Goal: Find specific page/section: Find specific page/section

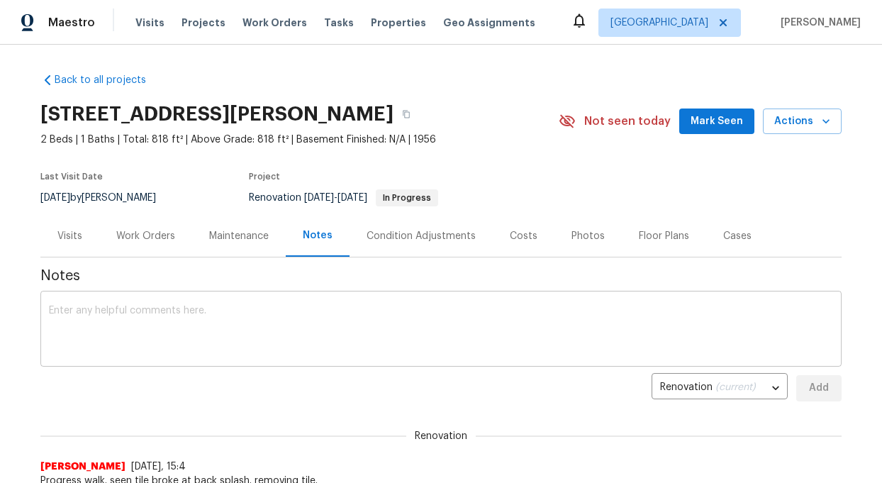
scroll to position [166, 0]
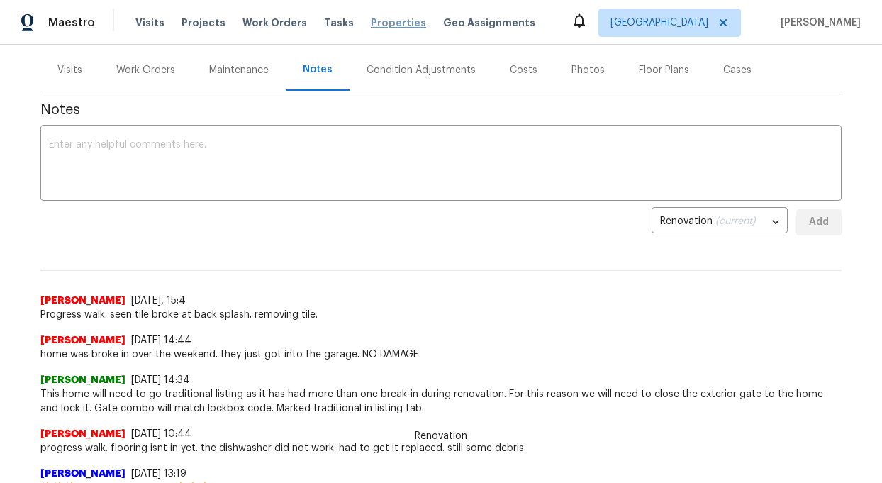
click at [389, 16] on span "Properties" at bounding box center [398, 23] width 55 height 14
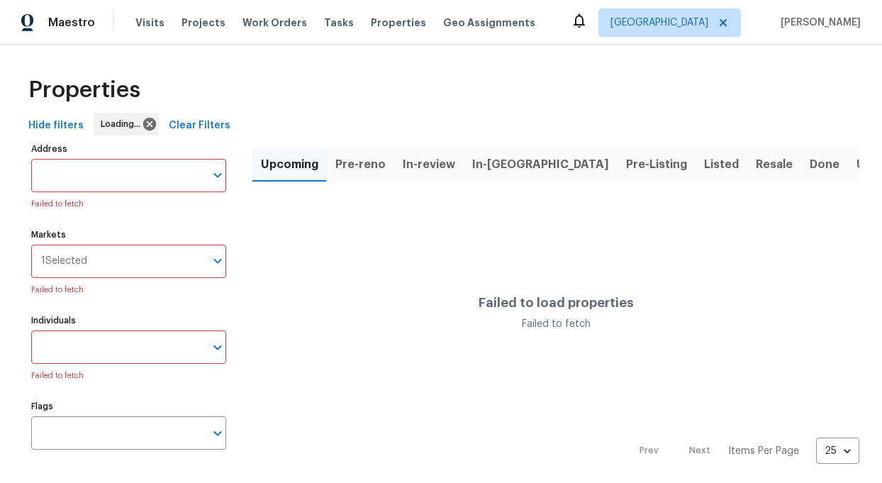
click at [704, 161] on span "Listed" at bounding box center [721, 165] width 35 height 20
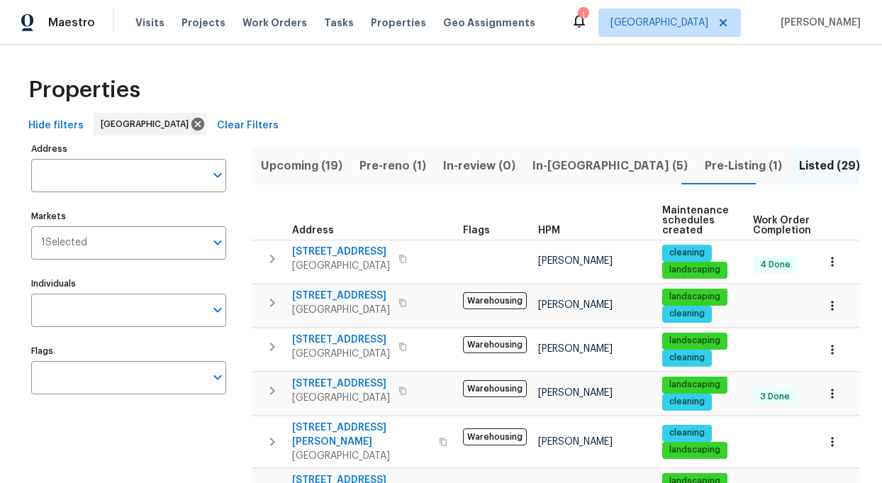
click at [545, 167] on span "In-[GEOGRAPHIC_DATA] (5)" at bounding box center [610, 166] width 155 height 20
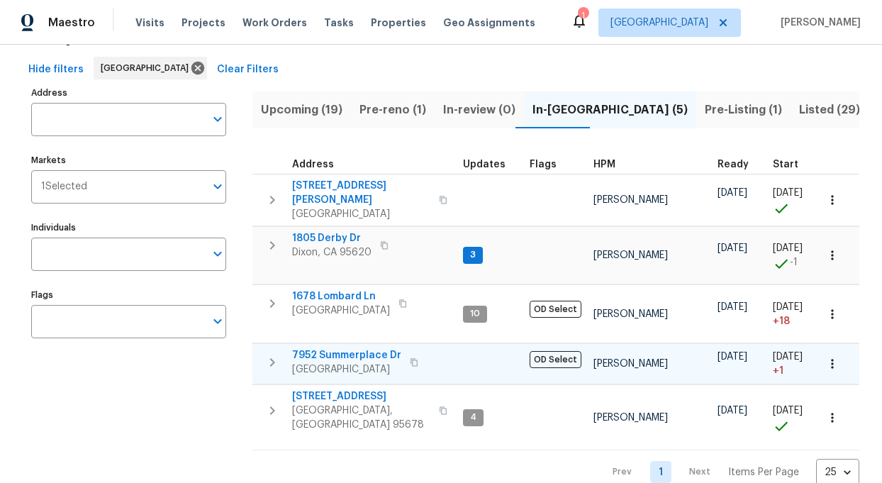
scroll to position [62, 0]
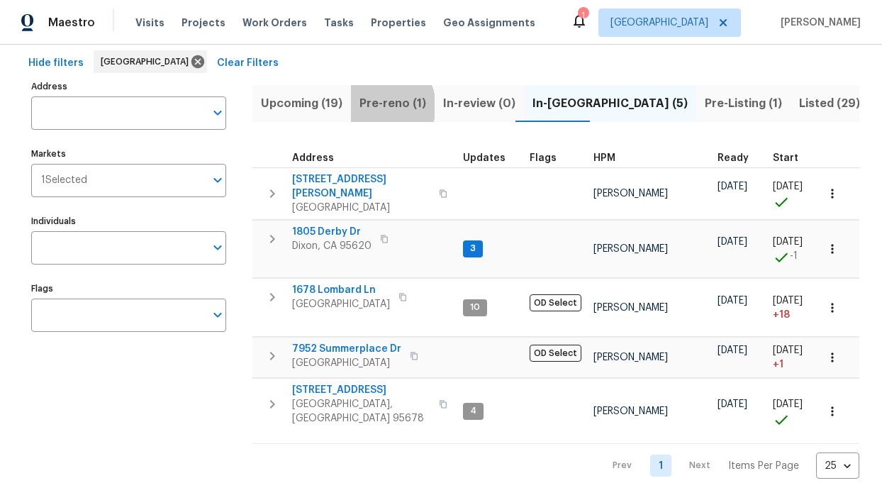
click at [380, 106] on span "Pre-reno (1)" at bounding box center [393, 104] width 67 height 20
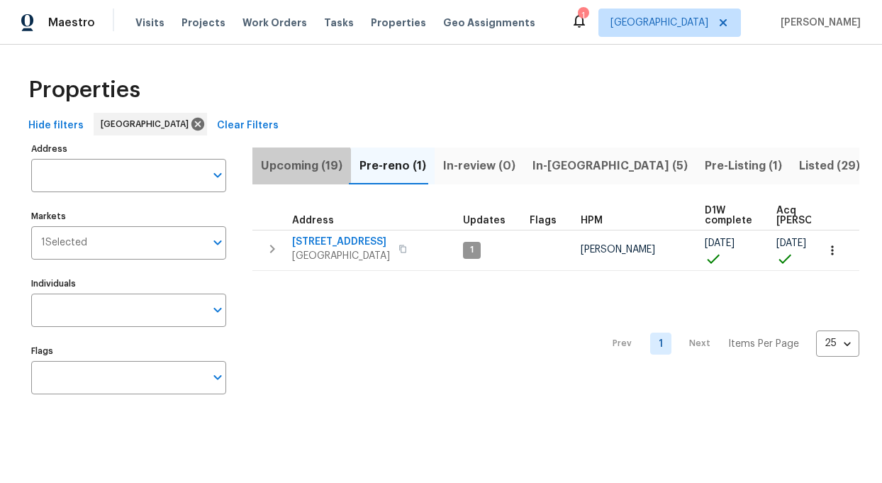
click at [293, 172] on span "Upcoming (19)" at bounding box center [302, 166] width 82 height 20
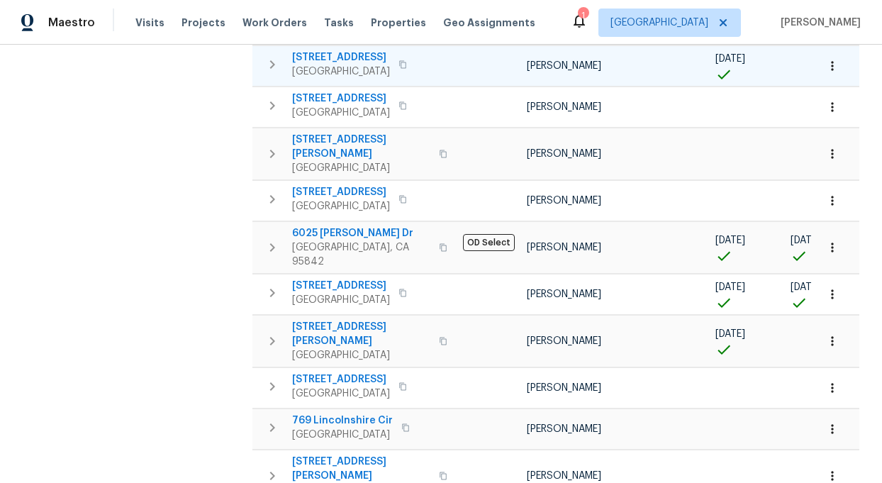
scroll to position [421, 0]
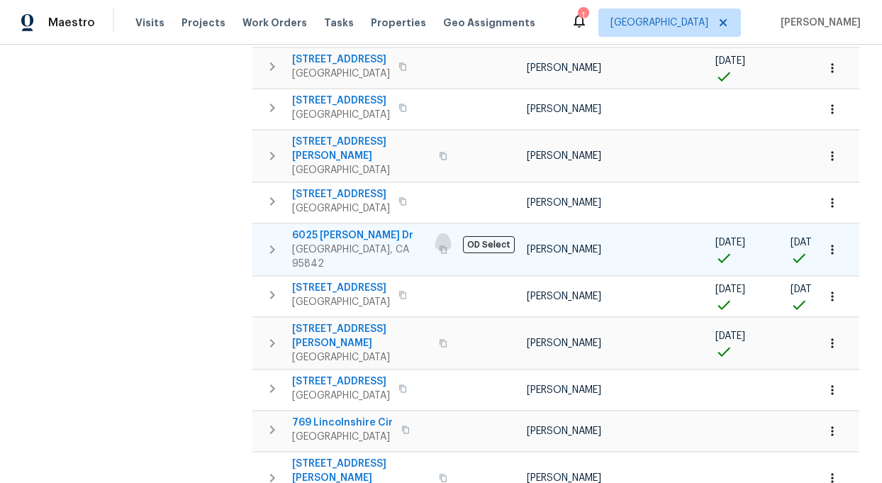
click at [439, 245] on icon "button" at bounding box center [443, 249] width 9 height 9
click at [317, 243] on span "[GEOGRAPHIC_DATA], CA 95842" at bounding box center [361, 257] width 138 height 28
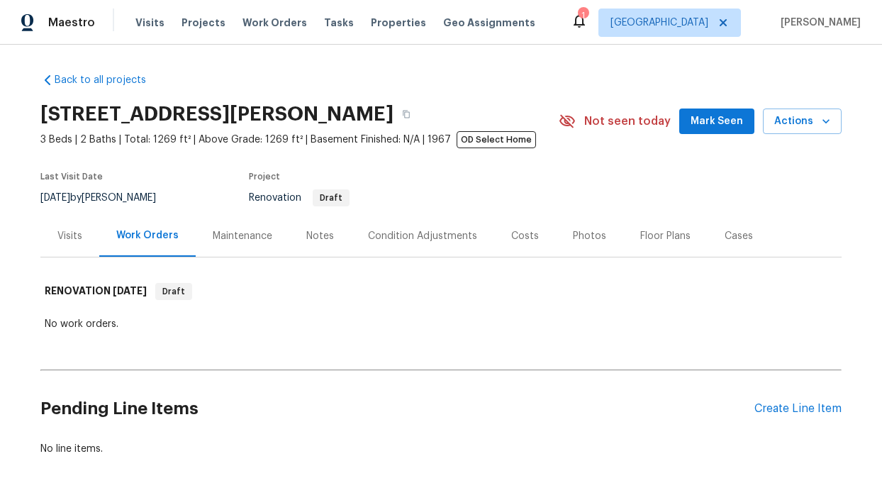
click at [63, 234] on div "Visits" at bounding box center [69, 236] width 25 height 14
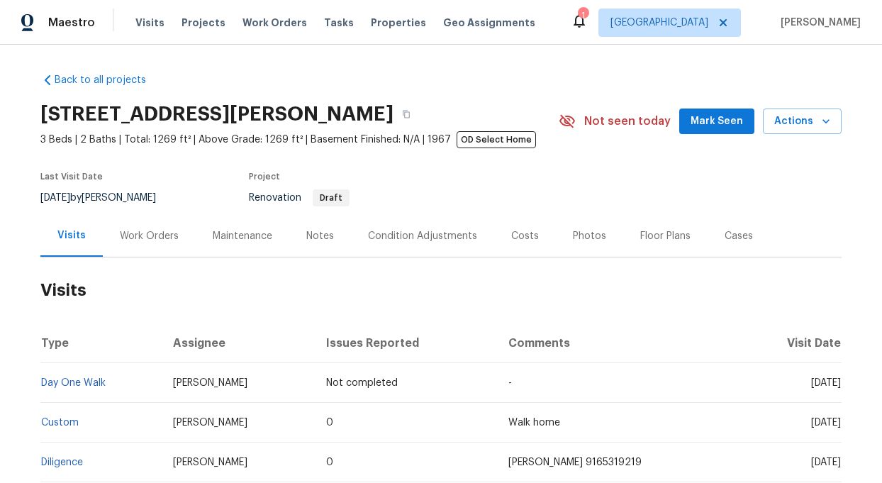
click at [416, 233] on div "Condition Adjustments" at bounding box center [422, 236] width 109 height 14
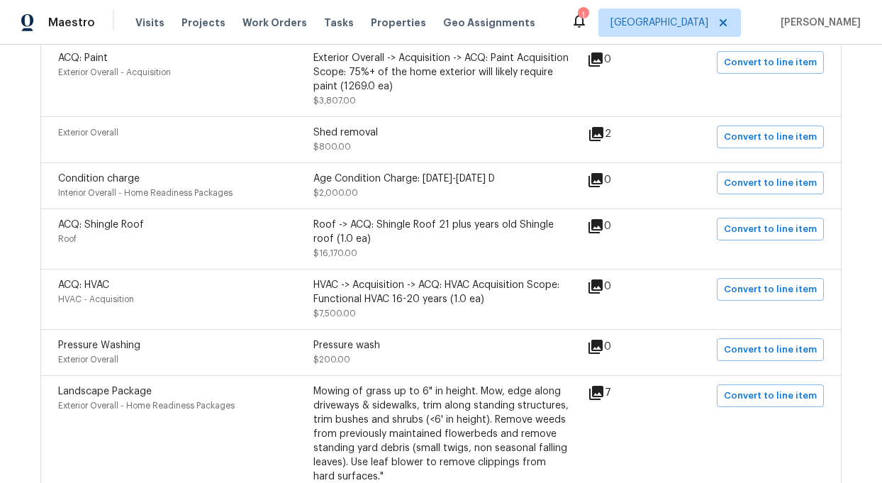
scroll to position [714, 0]
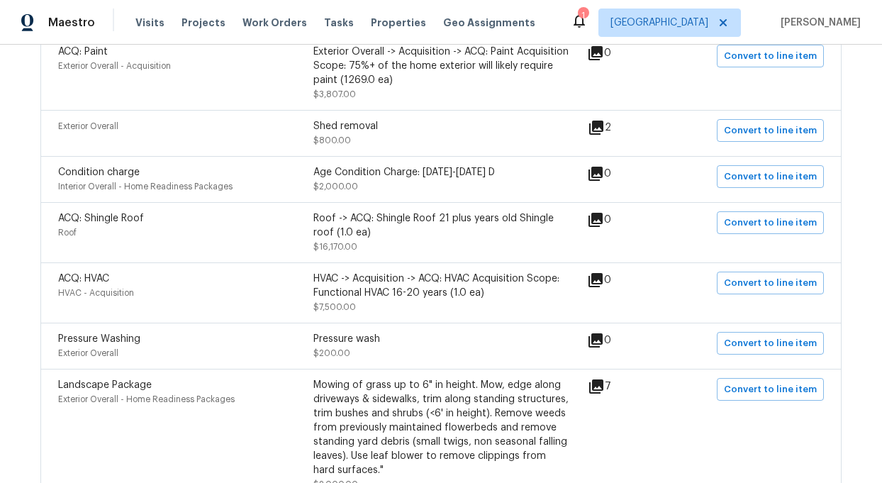
click at [607, 377] on div "Landscape Package Exterior Overall - Home Readiness Packages Mowing of grass up…" at bounding box center [440, 434] width 801 height 131
click at [603, 392] on icon at bounding box center [596, 386] width 17 height 17
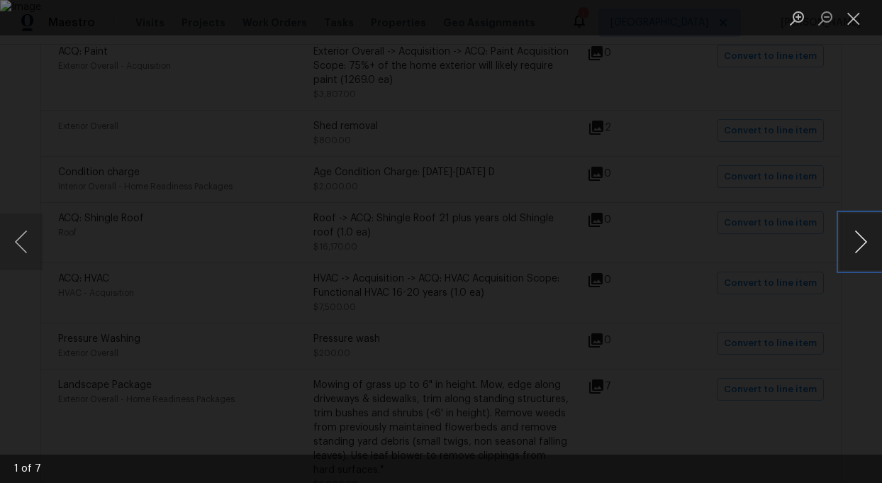
click at [866, 242] on button "Next image" at bounding box center [861, 241] width 43 height 57
click at [866, 243] on button "Next image" at bounding box center [861, 241] width 43 height 57
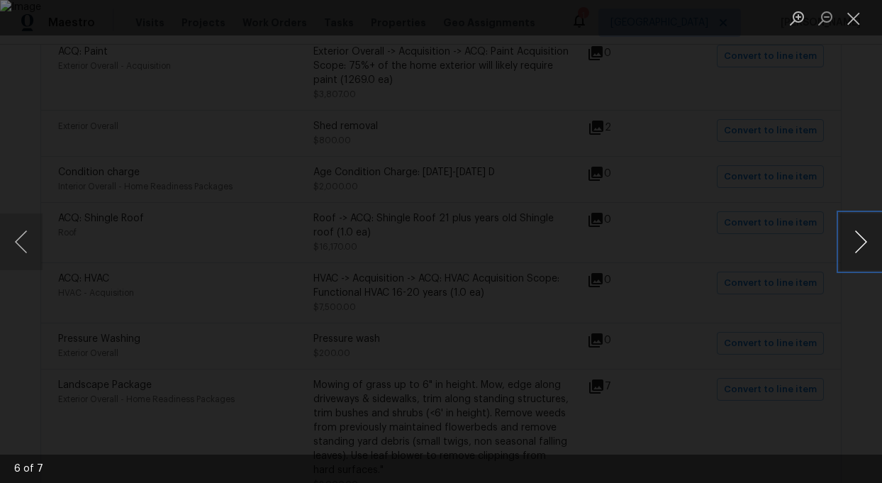
click at [866, 243] on button "Next image" at bounding box center [861, 241] width 43 height 57
click at [864, 240] on button "Next image" at bounding box center [861, 241] width 43 height 57
click at [862, 239] on button "Next image" at bounding box center [861, 241] width 43 height 57
click at [853, 14] on button "Close lightbox" at bounding box center [854, 18] width 28 height 25
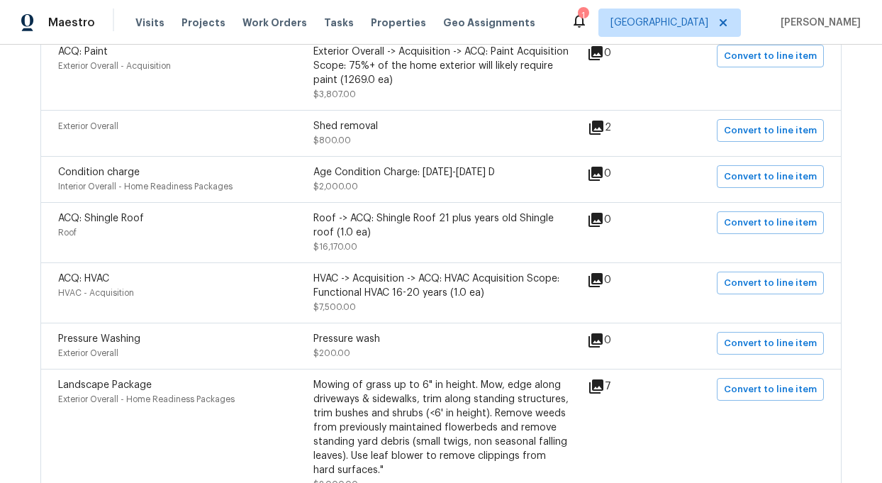
scroll to position [0, 0]
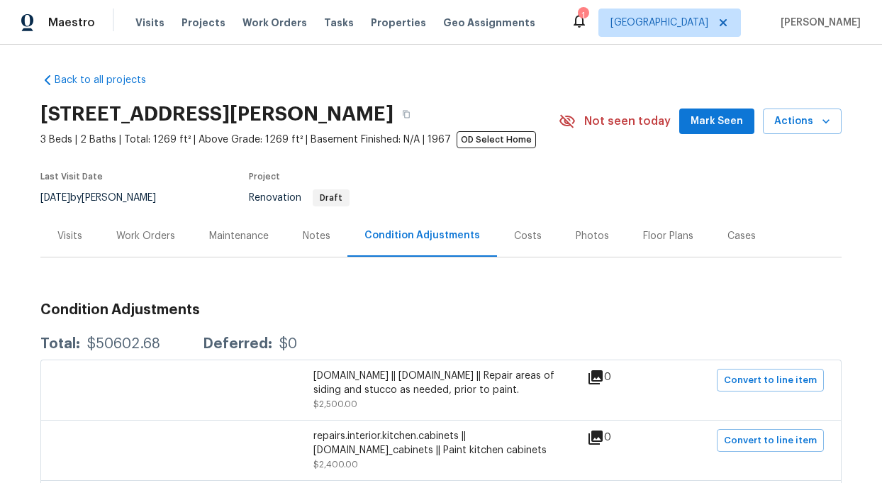
click at [154, 230] on div "Work Orders" at bounding box center [145, 236] width 59 height 14
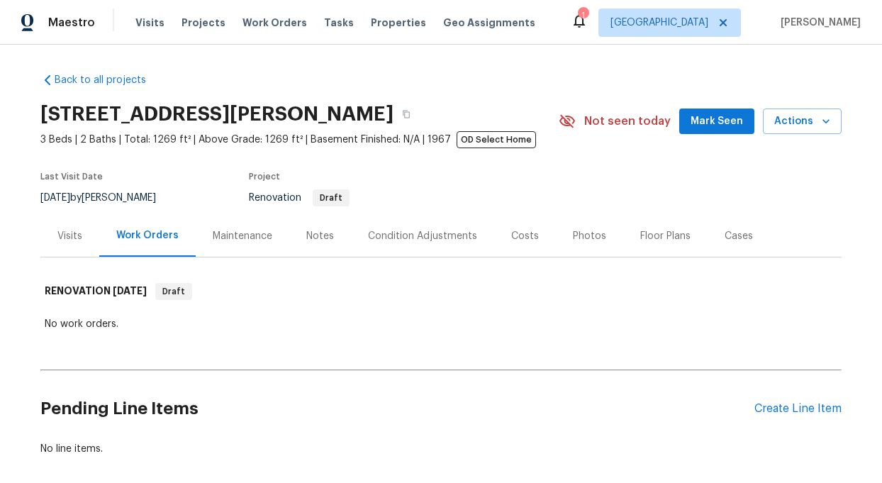
click at [396, 235] on div "Condition Adjustments" at bounding box center [422, 236] width 109 height 14
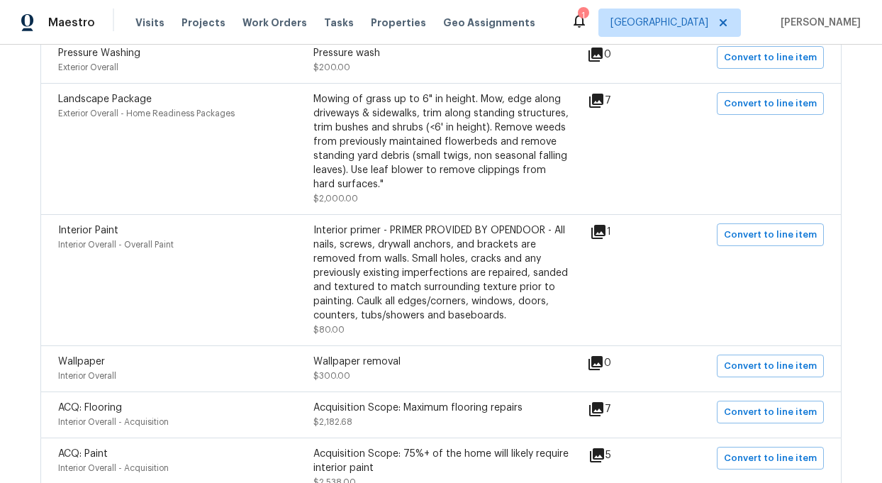
scroll to position [1004, 0]
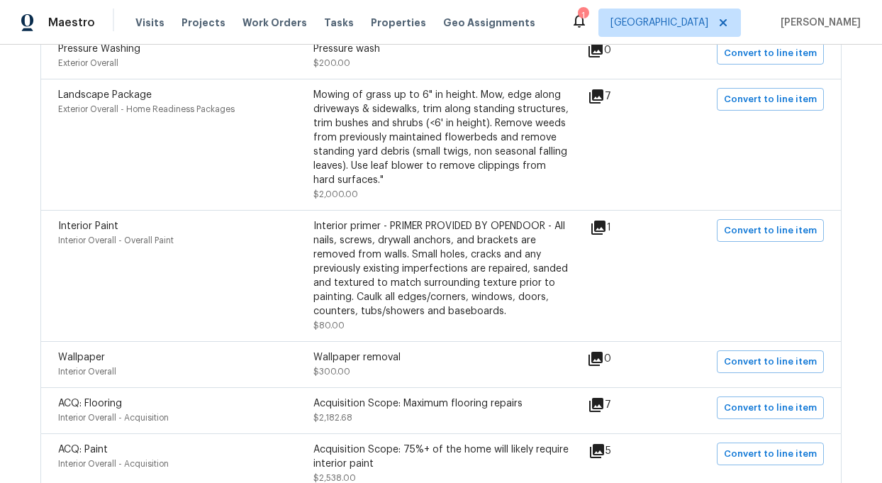
click at [606, 235] on icon at bounding box center [598, 228] width 14 height 14
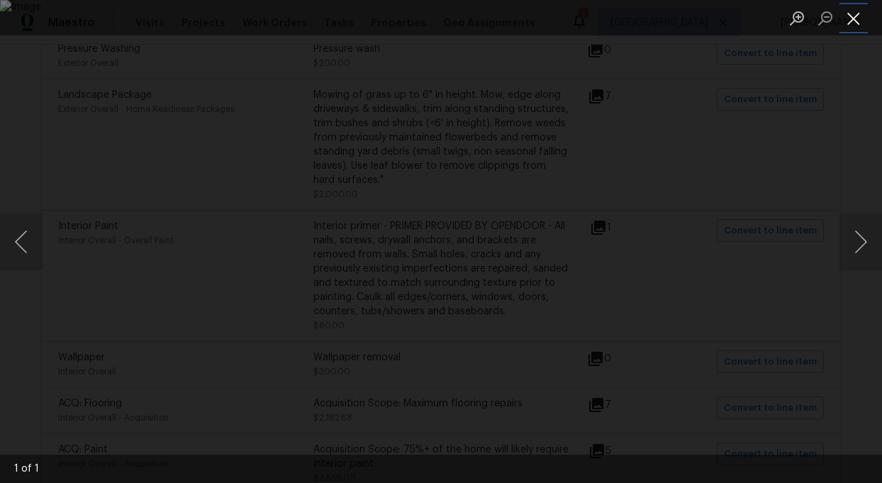
click at [852, 18] on button "Close lightbox" at bounding box center [854, 18] width 28 height 25
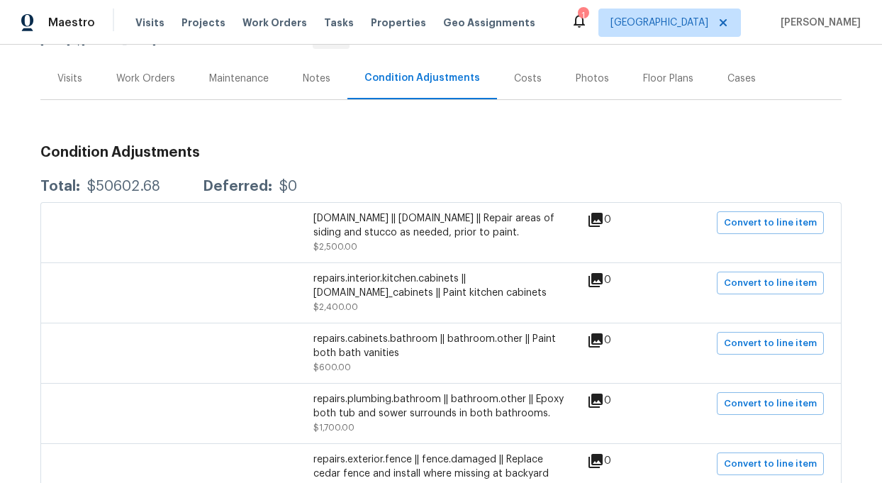
scroll to position [0, 0]
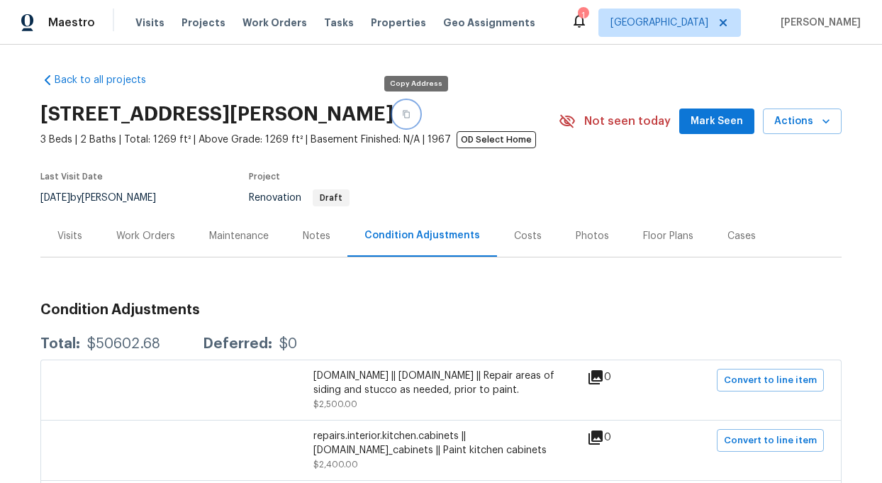
click at [411, 114] on icon "button" at bounding box center [406, 114] width 9 height 9
click at [149, 21] on span "Visits" at bounding box center [149, 23] width 29 height 14
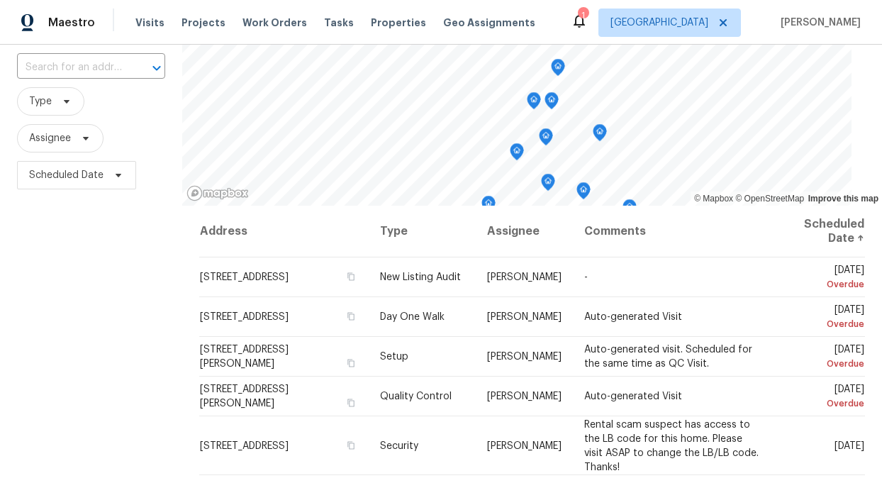
scroll to position [96, 0]
